Goal: Entertainment & Leisure: Browse casually

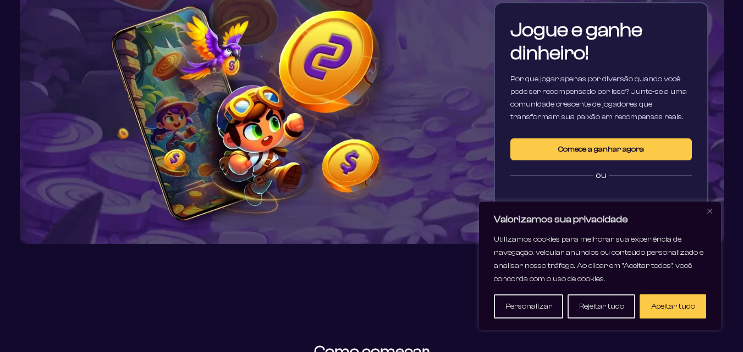
scroll to position [165, 0]
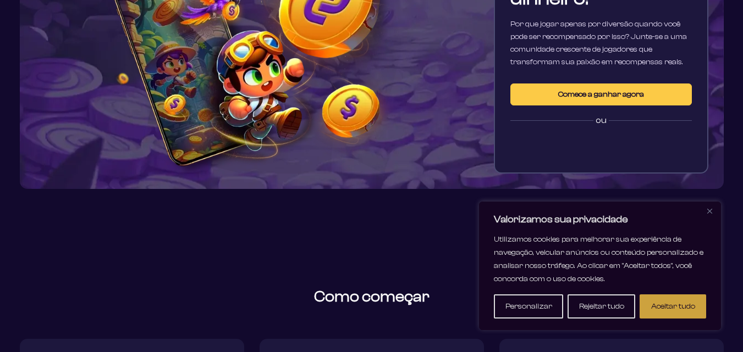
click at [678, 301] on button "Aceitar tudo" at bounding box center [672, 307] width 67 height 24
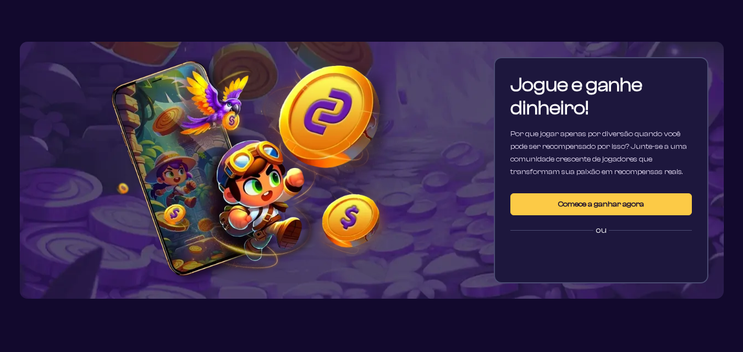
scroll to position [0, 0]
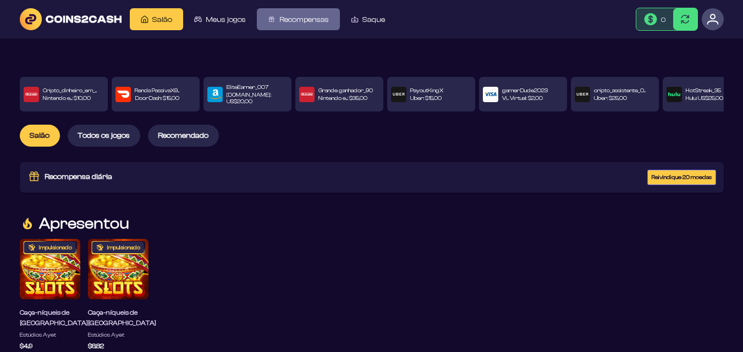
click at [304, 26] on link "Recompensas" at bounding box center [298, 19] width 83 height 22
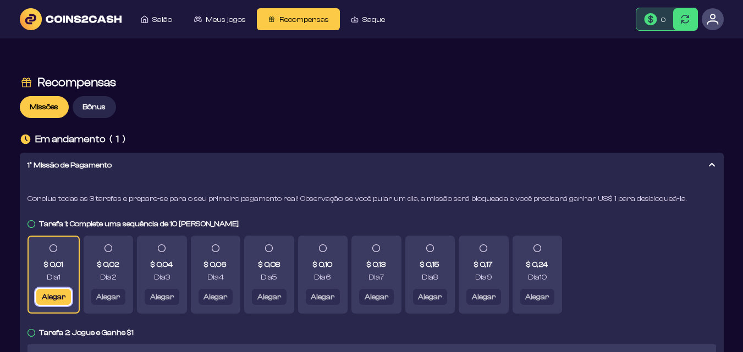
click at [50, 293] on font "Alegar" at bounding box center [53, 297] width 24 height 9
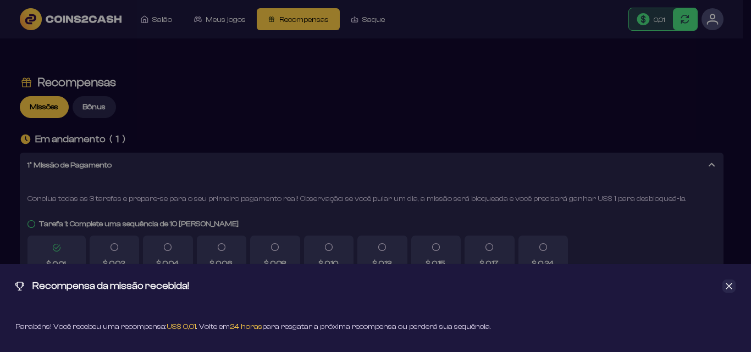
click at [352, 125] on div "Recompensa da missão recebida! Parabéns! Você recebeu uma recompensa: US$ 0,01 …" at bounding box center [375, 176] width 751 height 352
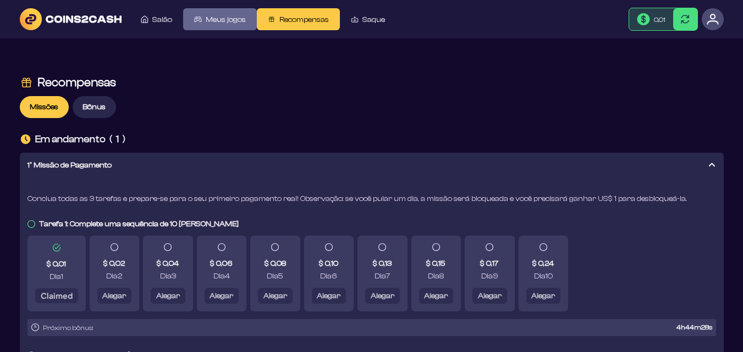
click at [224, 15] on span "Meus jogos" at bounding box center [226, 19] width 40 height 9
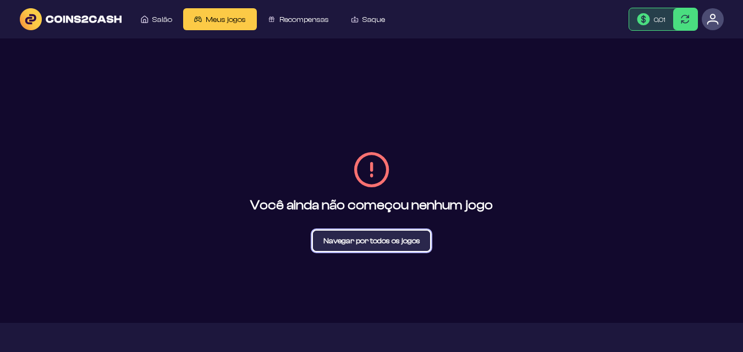
click at [338, 243] on font "Navegar por todos os jogos" at bounding box center [371, 241] width 97 height 9
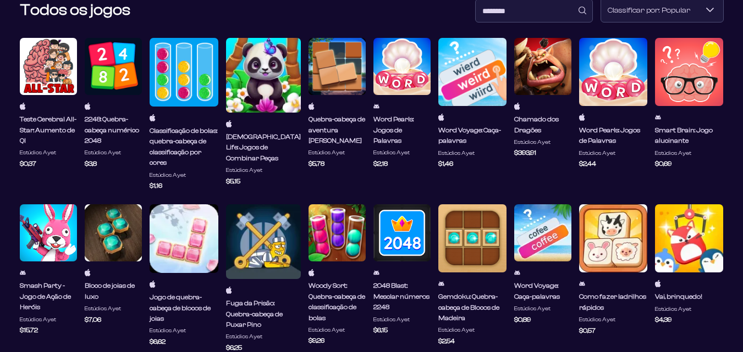
scroll to position [55, 0]
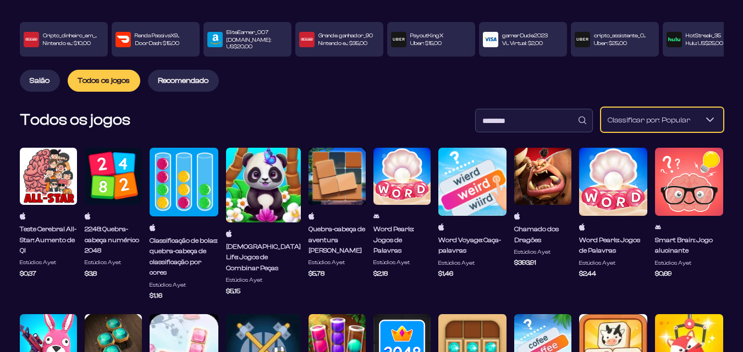
click at [625, 116] on font "Classificar por: Popular" at bounding box center [648, 120] width 82 height 9
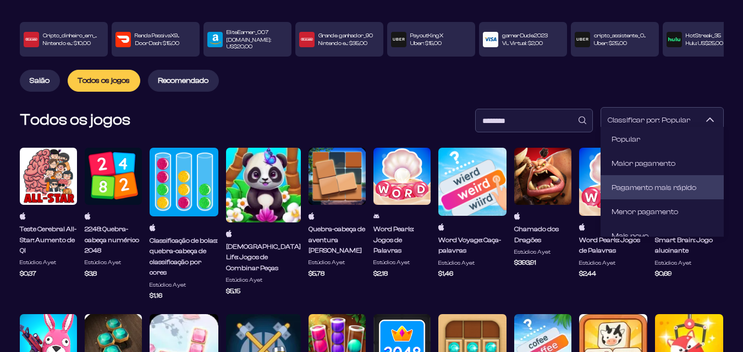
click at [644, 190] on font "Pagamento mais rápido" at bounding box center [653, 188] width 85 height 9
type input "**********"
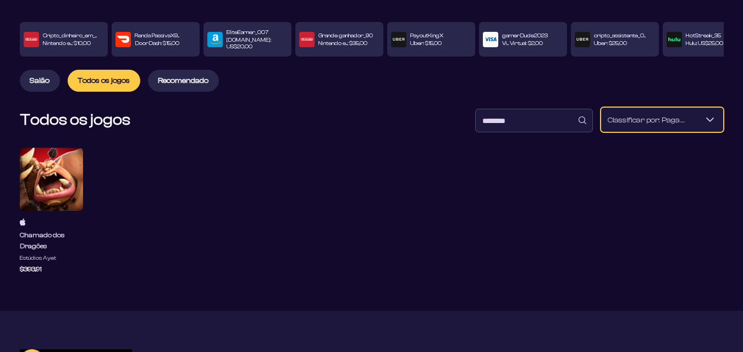
scroll to position [0, 0]
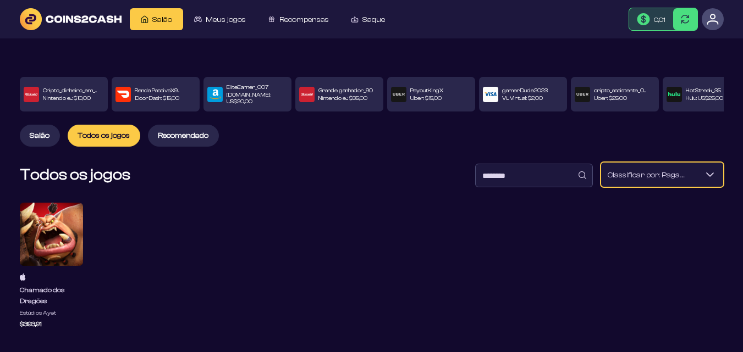
click at [176, 131] on font "Recomendado" at bounding box center [183, 135] width 51 height 9
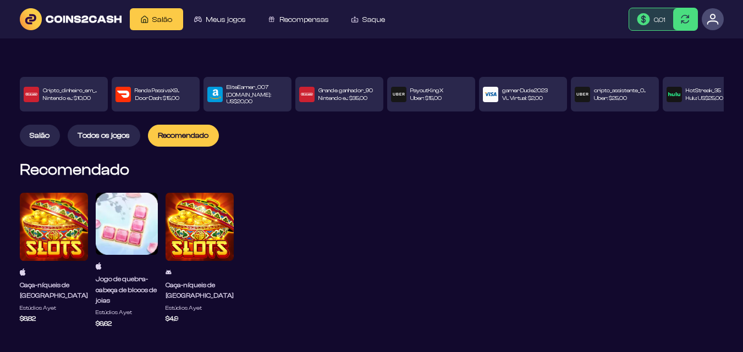
click at [46, 134] on span "Salão" at bounding box center [40, 135] width 20 height 9
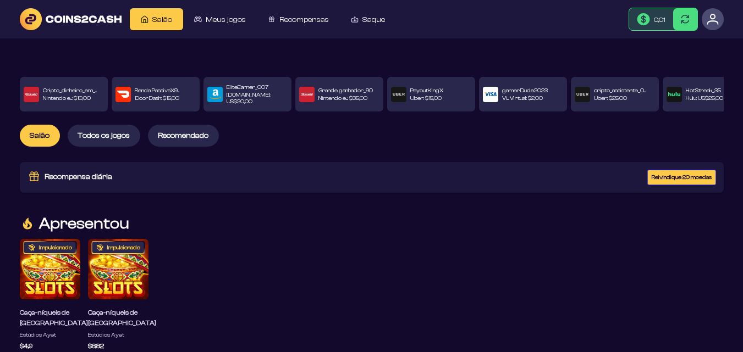
click at [667, 174] on font "Reivindique 20 moedas" at bounding box center [681, 177] width 60 height 7
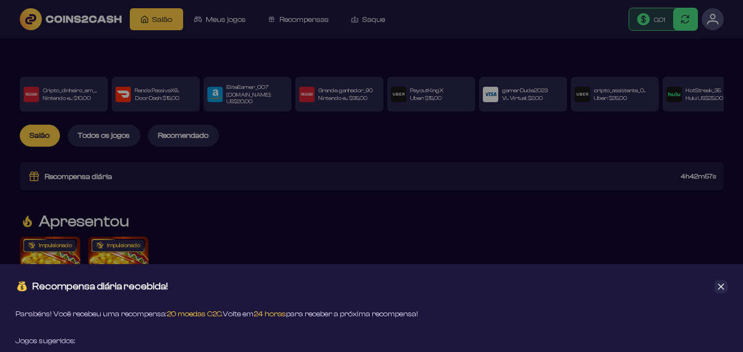
click at [528, 203] on div "Recompensa diária recebida! Parabéns! Você recebeu uma recompensa: 20 moedas C2…" at bounding box center [371, 176] width 743 height 352
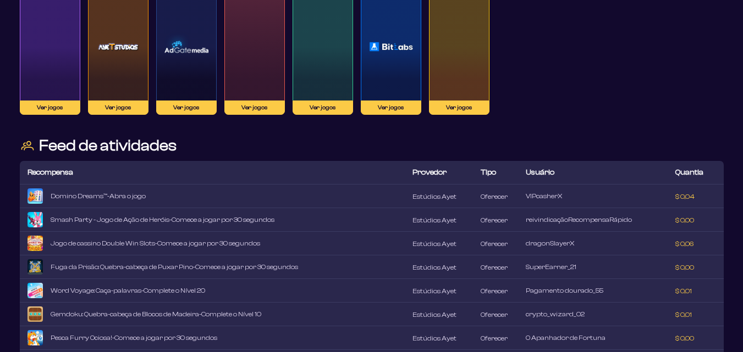
scroll to position [1110, 0]
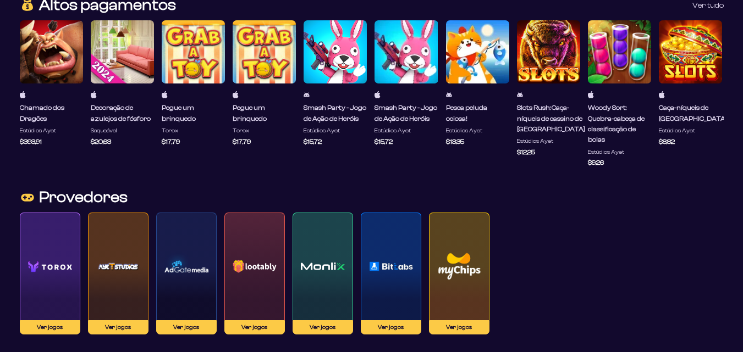
click at [58, 247] on img at bounding box center [50, 266] width 44 height 77
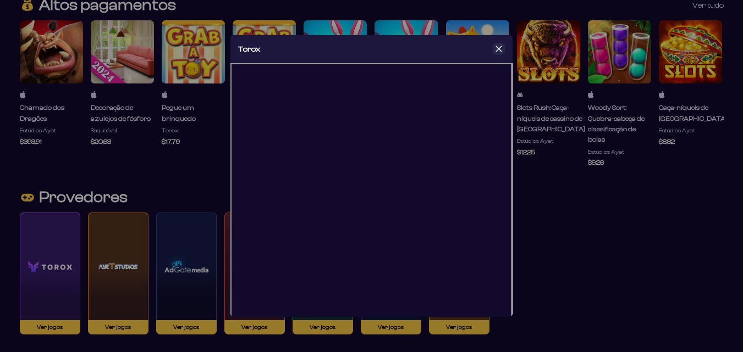
scroll to position [24, 0]
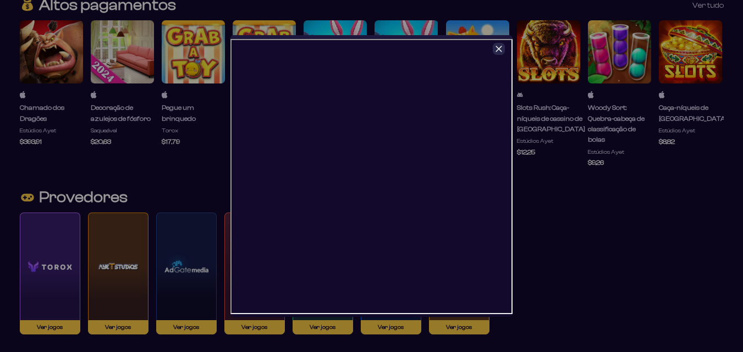
click at [606, 279] on div "Torox" at bounding box center [371, 176] width 743 height 352
click at [499, 53] on div at bounding box center [499, 49] width 12 height 12
click at [499, 53] on icon "Fechar" at bounding box center [499, 49] width 8 height 8
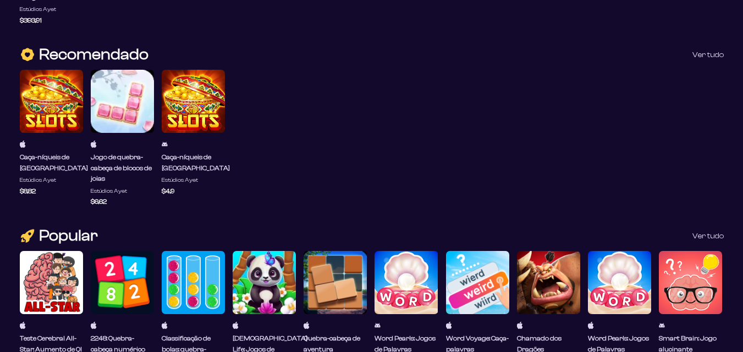
scroll to position [550, 0]
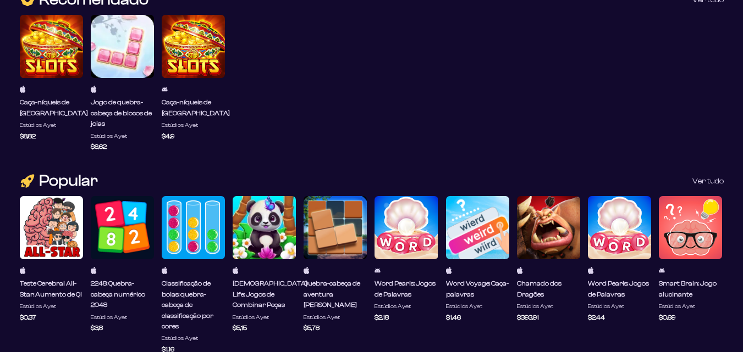
click at [711, 177] on font "Ver tudo" at bounding box center [707, 181] width 31 height 9
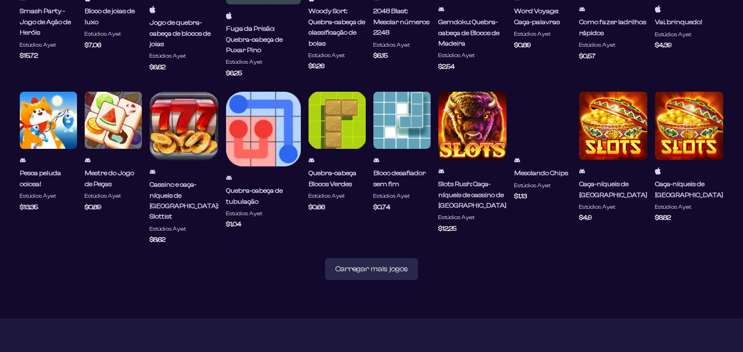
scroll to position [495, 0]
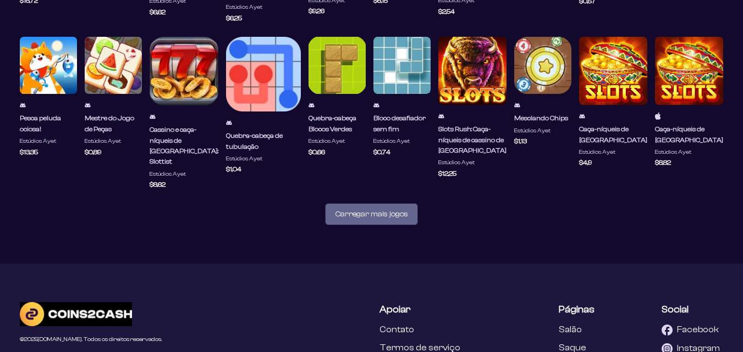
click at [402, 210] on font "Carregar mais jogos" at bounding box center [371, 214] width 73 height 9
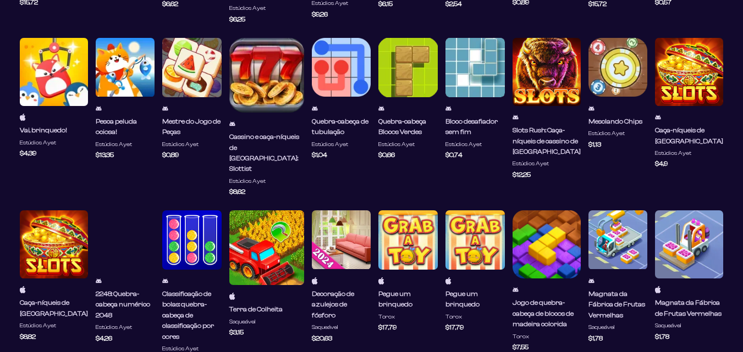
scroll to position [605, 0]
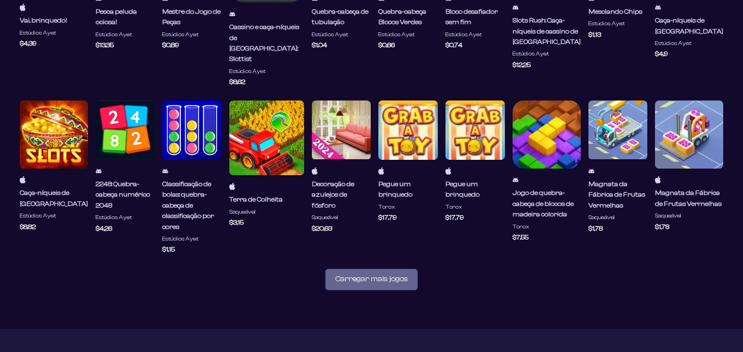
click at [382, 269] on button "Carregar mais jogos" at bounding box center [371, 280] width 93 height 22
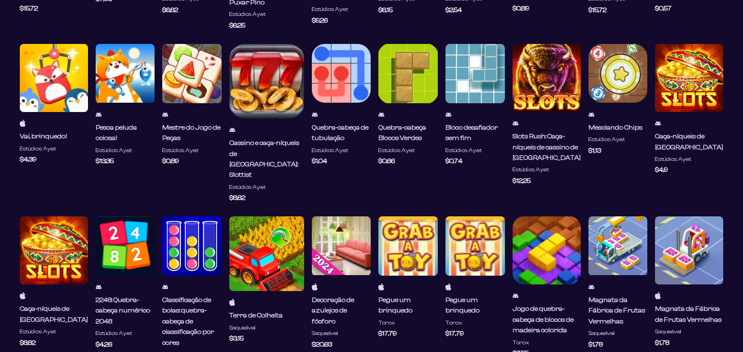
scroll to position [434, 0]
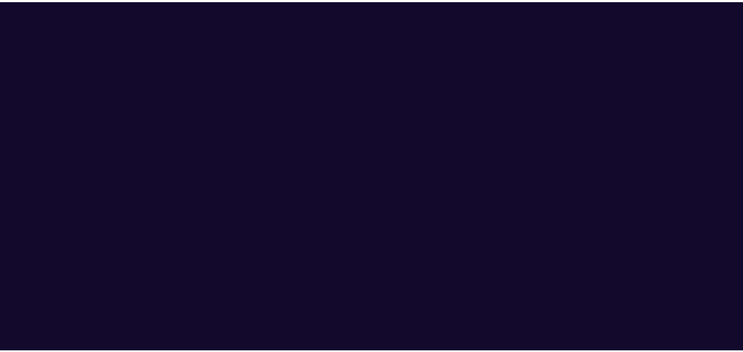
scroll to position [0, 0]
